Goal: Check status: Check status

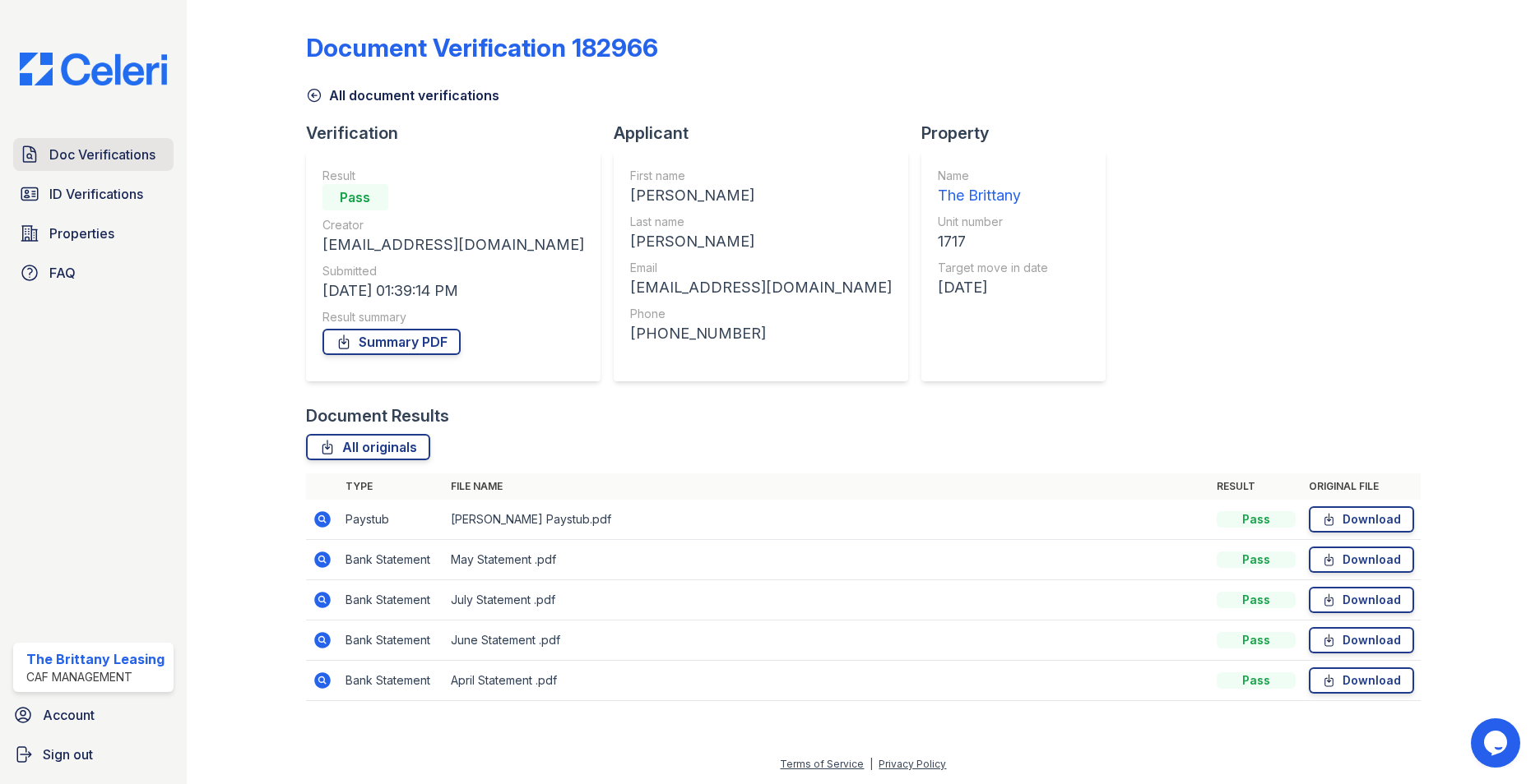
click at [72, 156] on span "Doc Verifications" at bounding box center [102, 154] width 107 height 20
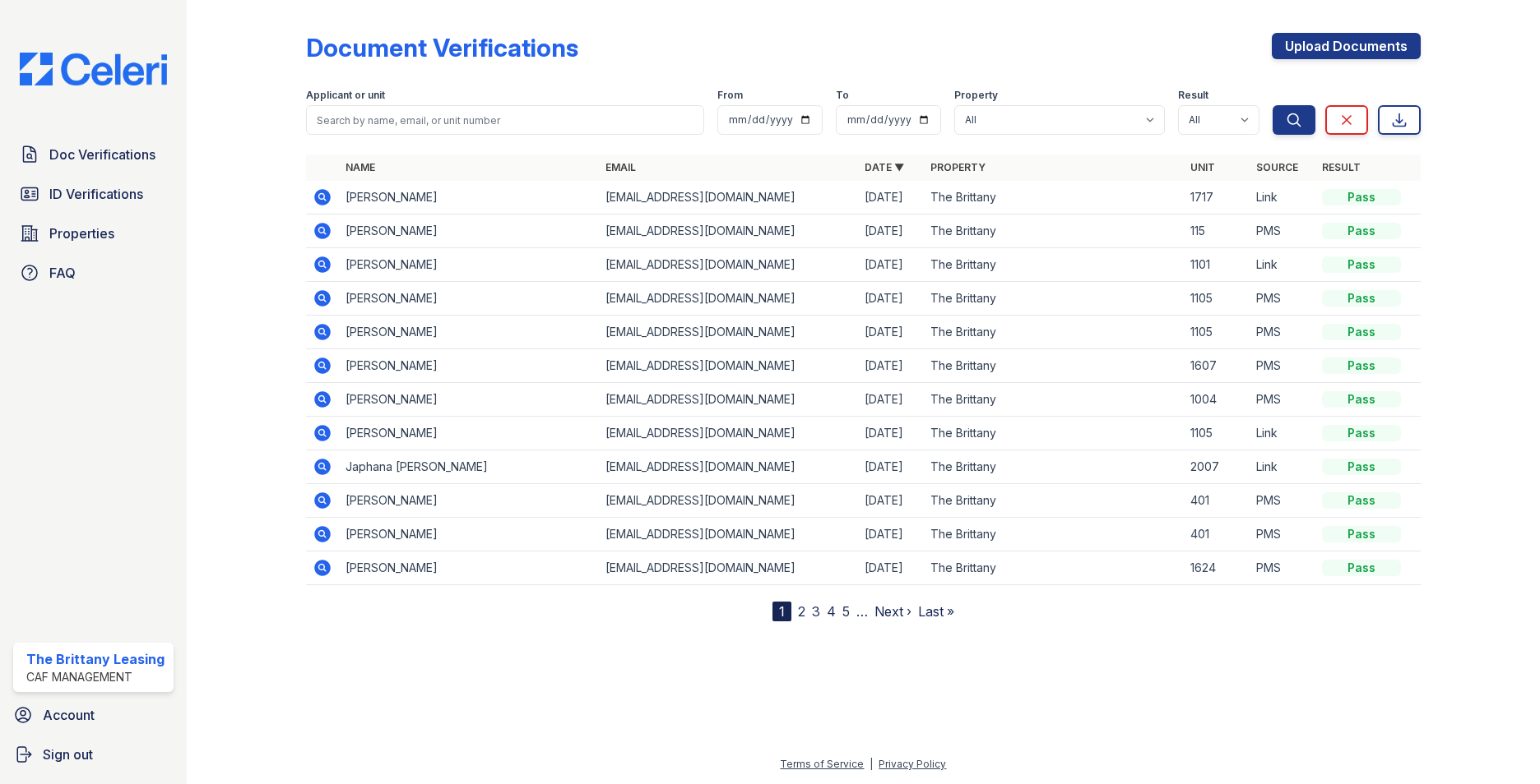
click at [326, 468] on icon at bounding box center [323, 467] width 17 height 17
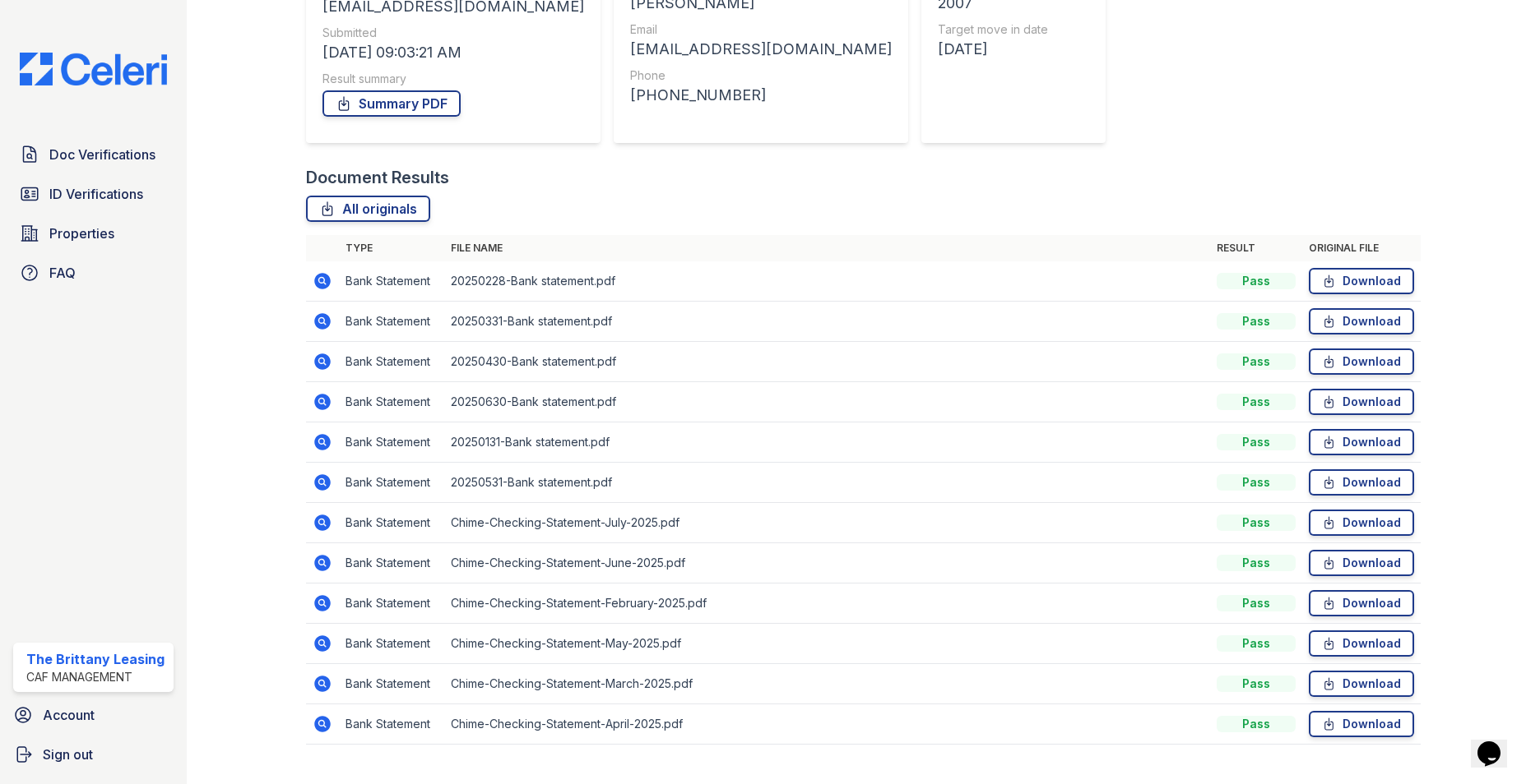
scroll to position [272, 0]
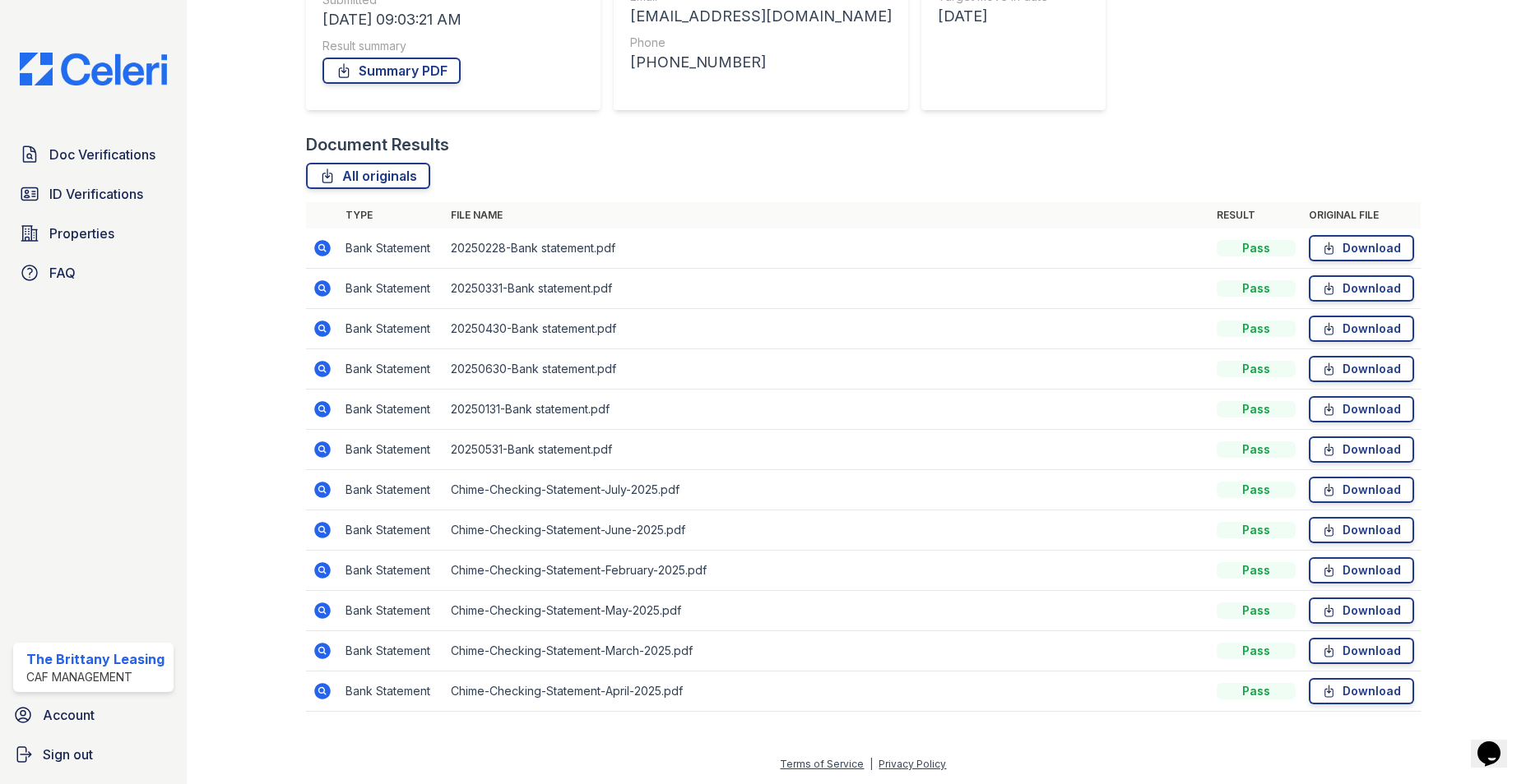
click at [320, 244] on icon at bounding box center [323, 248] width 17 height 17
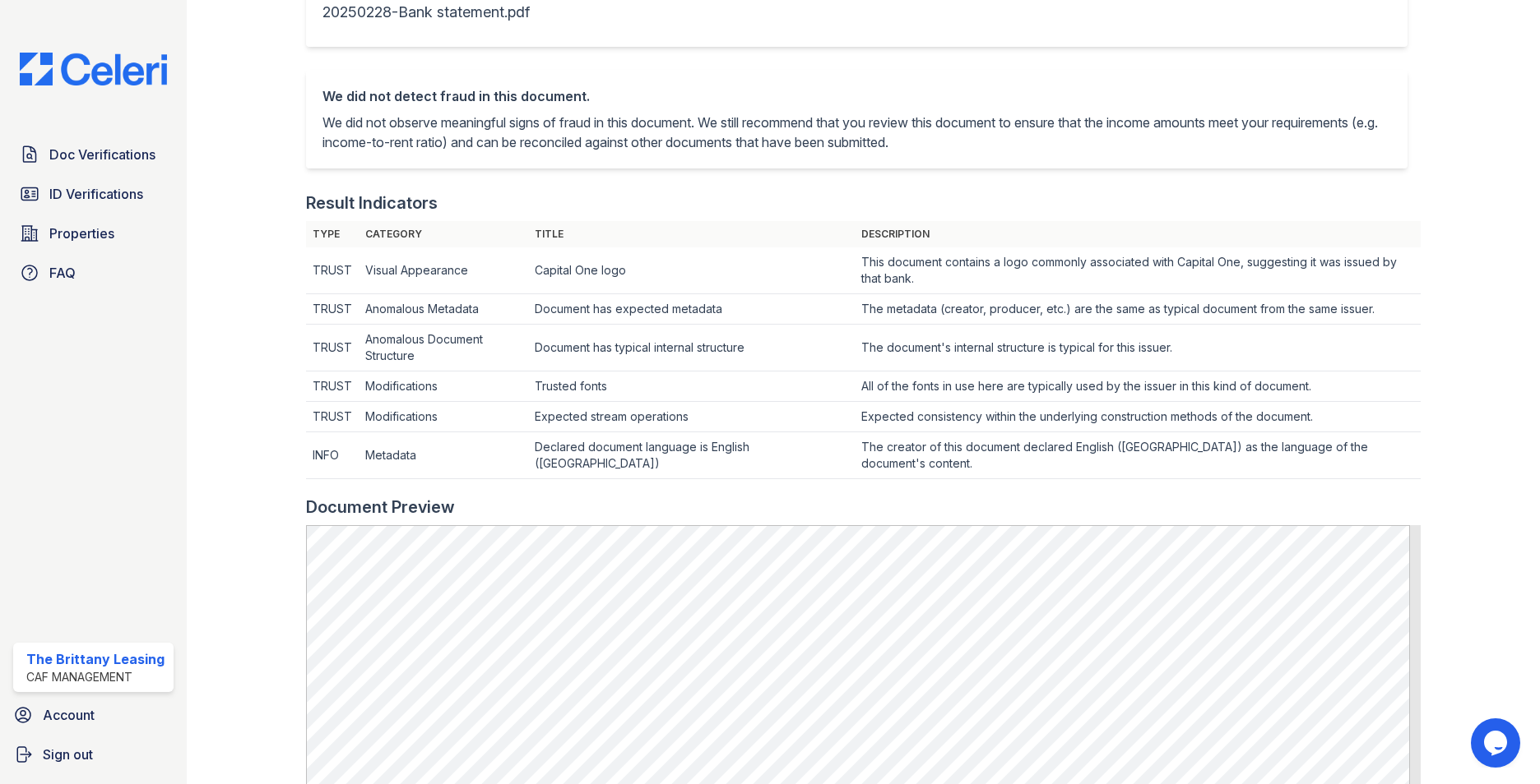
scroll to position [411, 0]
